Goal: Transaction & Acquisition: Subscribe to service/newsletter

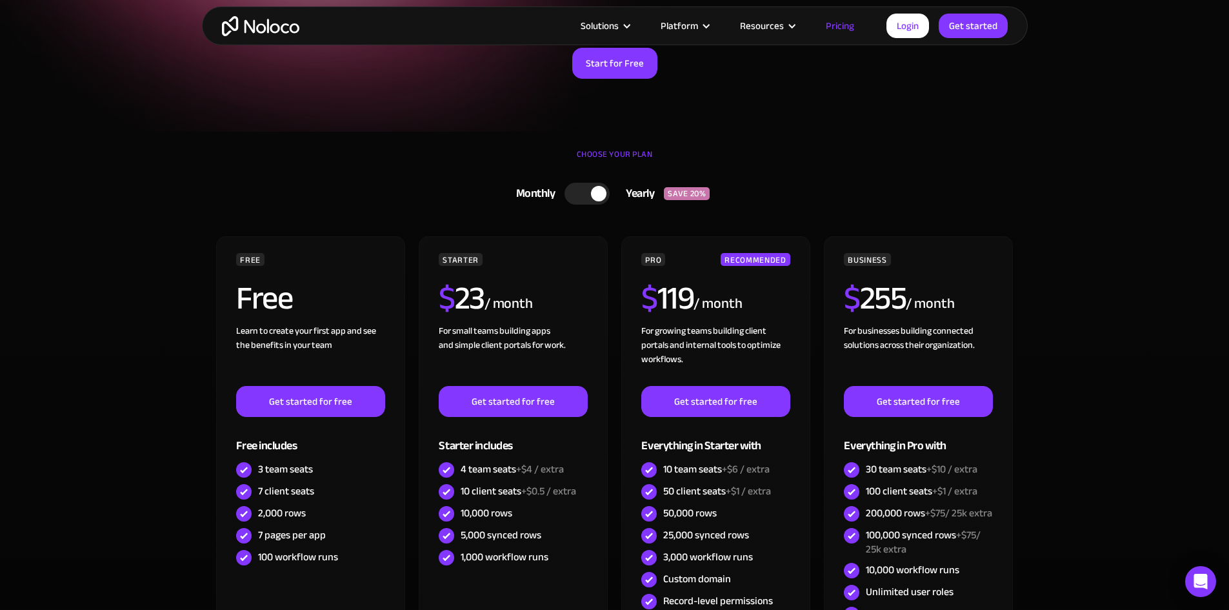
scroll to position [387, 0]
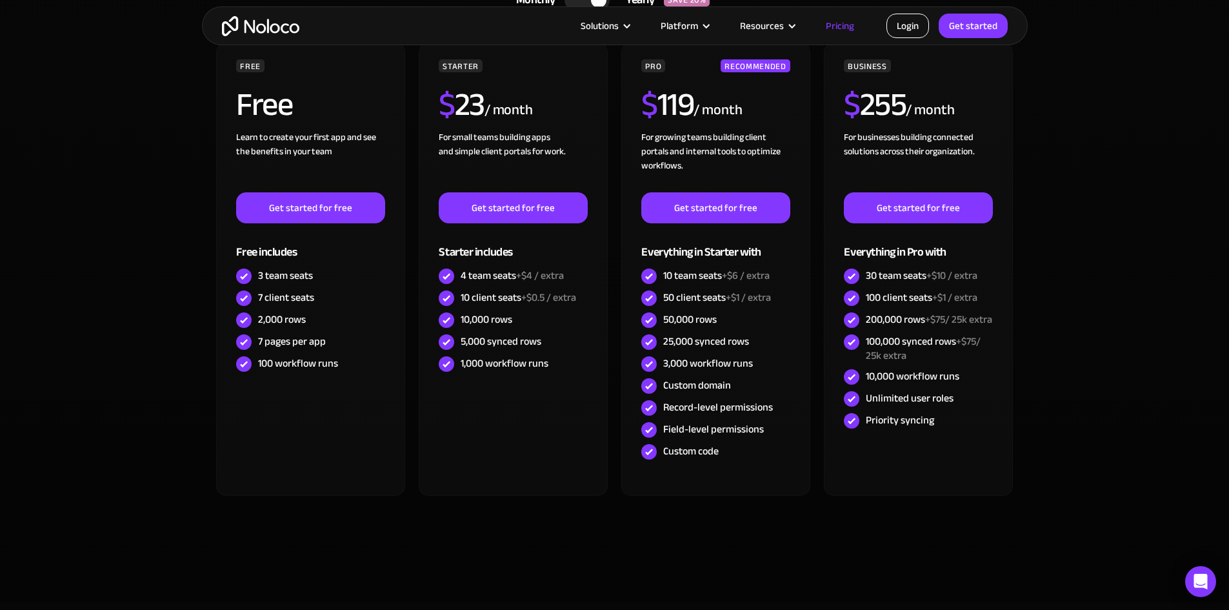
click at [917, 25] on link "Login" at bounding box center [907, 26] width 43 height 25
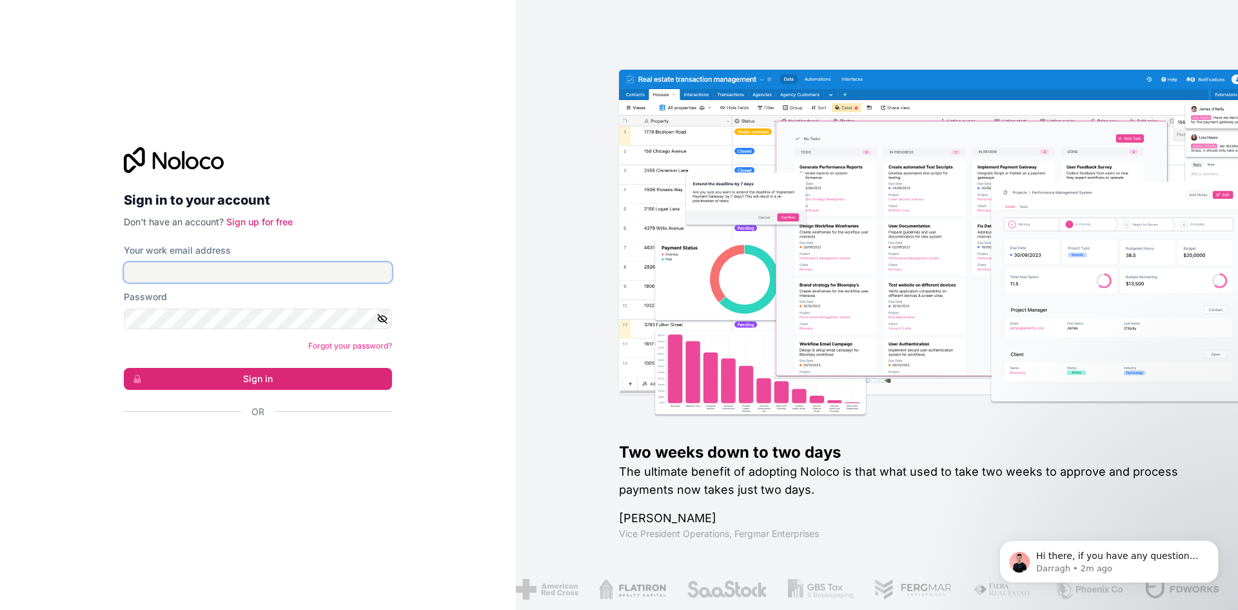
click at [226, 270] on input "Your work email address" at bounding box center [258, 272] width 268 height 21
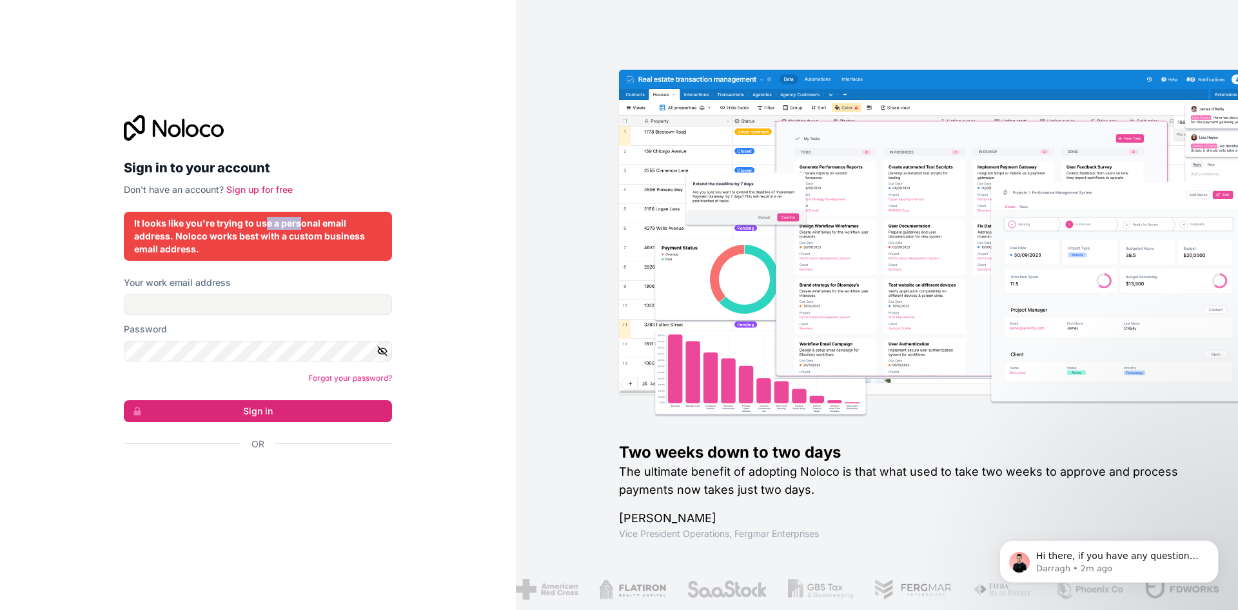
drag, startPoint x: 279, startPoint y: 227, endPoint x: 303, endPoint y: 226, distance: 24.5
click at [303, 226] on div "It looks like you're trying to use a personal email address. Noloco works best …" at bounding box center [258, 236] width 248 height 39
drag, startPoint x: 233, startPoint y: 238, endPoint x: 320, endPoint y: 241, distance: 87.1
click at [315, 241] on div "It looks like you're trying to use a personal email address. Noloco works best …" at bounding box center [258, 236] width 248 height 39
drag, startPoint x: 332, startPoint y: 241, endPoint x: 364, endPoint y: 243, distance: 32.3
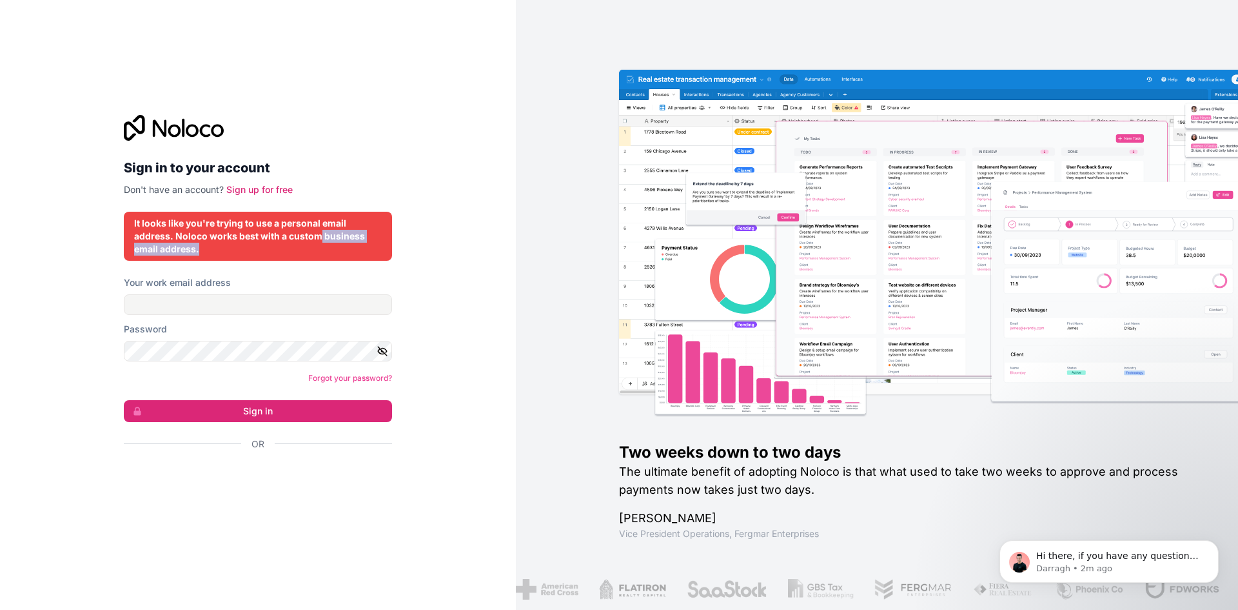
click at [364, 243] on div "It looks like you're trying to use a personal email address. Noloco works best …" at bounding box center [258, 236] width 248 height 39
click at [258, 188] on link "Sign up for free" at bounding box center [259, 189] width 66 height 11
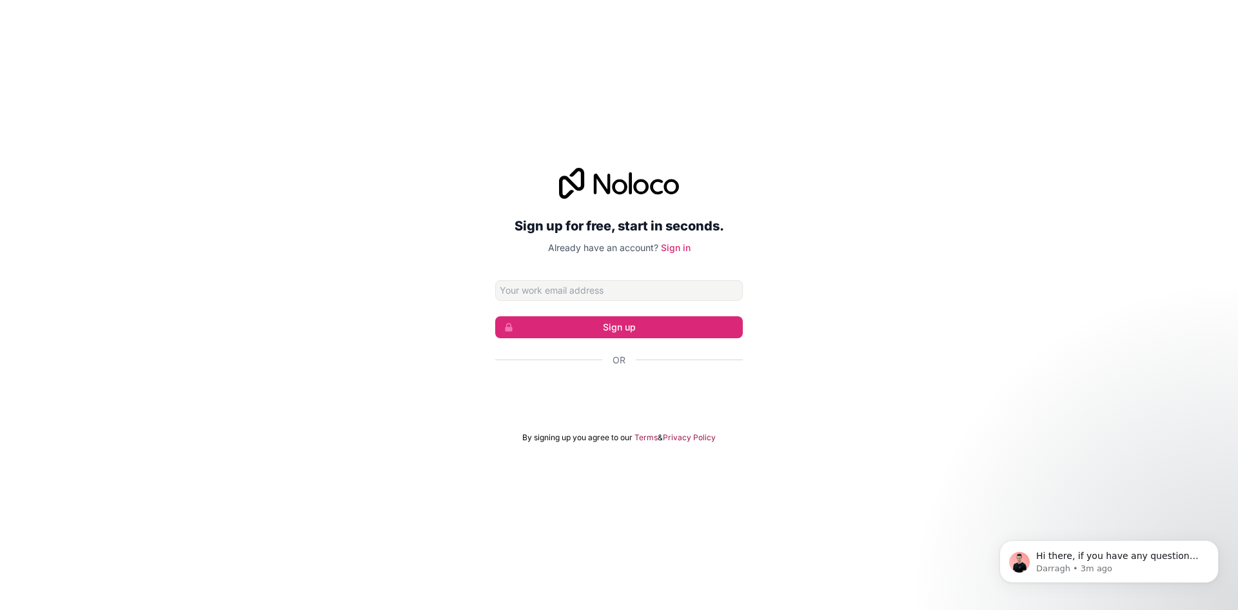
click at [574, 289] on input "Email address" at bounding box center [619, 290] width 248 height 21
type input "[EMAIL_ADDRESS][DOMAIN_NAME]"
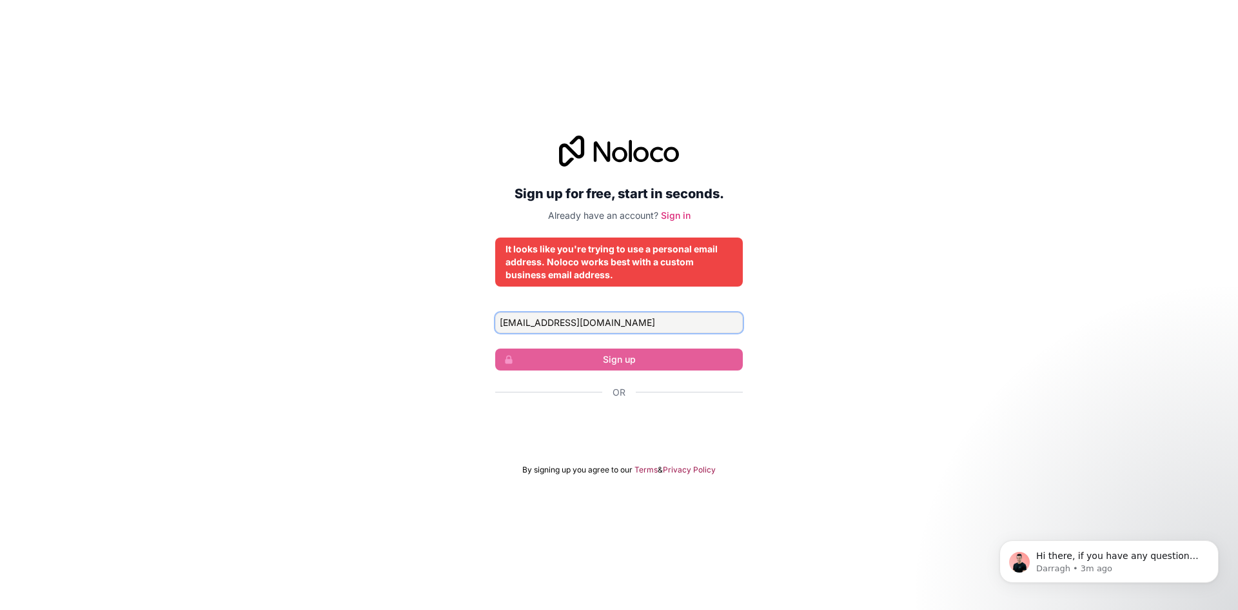
click at [656, 325] on input "[EMAIL_ADDRESS][DOMAIN_NAME]" at bounding box center [619, 322] width 248 height 21
click at [642, 372] on form "[EMAIL_ADDRESS][DOMAIN_NAME] Sign up Or By signing up you agree to our Terms & …" at bounding box center [619, 393] width 248 height 163
click at [640, 372] on form "[EMAIL_ADDRESS][DOMAIN_NAME] Sign up Or By signing up you agree to our Terms & …" at bounding box center [619, 393] width 248 height 163
click at [633, 336] on form "[EMAIL_ADDRESS][DOMAIN_NAME] Sign up Or By signing up you agree to our Terms & …" at bounding box center [619, 393] width 248 height 163
click at [631, 326] on input "[EMAIL_ADDRESS][DOMAIN_NAME]" at bounding box center [619, 322] width 248 height 21
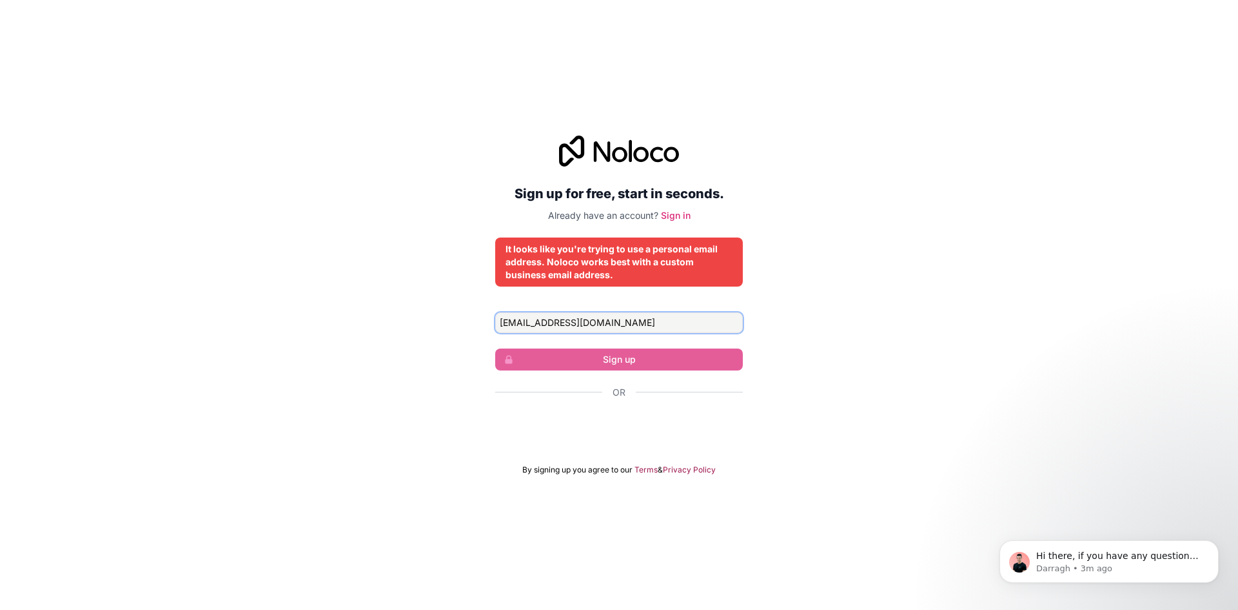
drag, startPoint x: 628, startPoint y: 322, endPoint x: 491, endPoint y: 320, distance: 137.4
click at [492, 320] on div "Sign up for free, start in seconds. Already have an account? Sign in It looks l…" at bounding box center [619, 304] width 1238 height 375
